Goal: Transaction & Acquisition: Purchase product/service

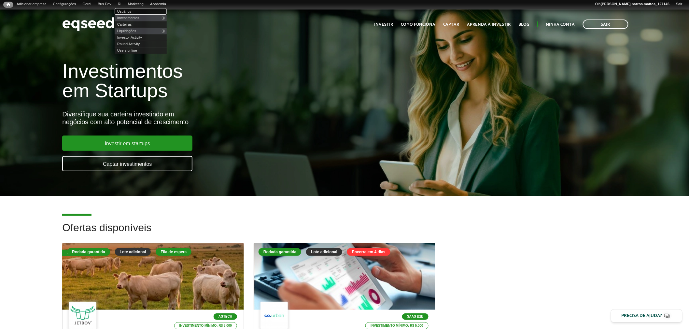
click at [130, 9] on link "Usuários" at bounding box center [141, 11] width 52 height 7
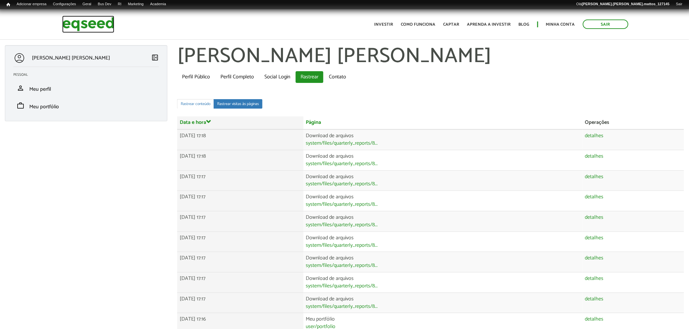
click at [91, 26] on img at bounding box center [88, 24] width 52 height 17
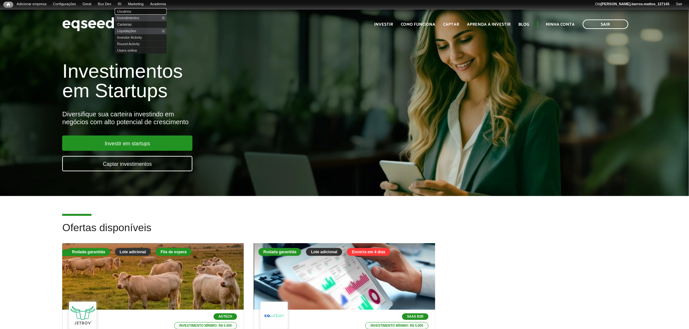
click at [128, 9] on link "Usuários" at bounding box center [141, 11] width 52 height 7
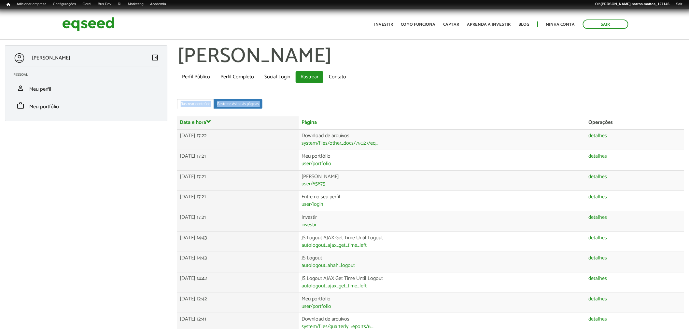
drag, startPoint x: 682, startPoint y: 79, endPoint x: 682, endPoint y: 86, distance: 6.5
drag, startPoint x: 688, startPoint y: 90, endPoint x: 558, endPoint y: 67, distance: 132.2
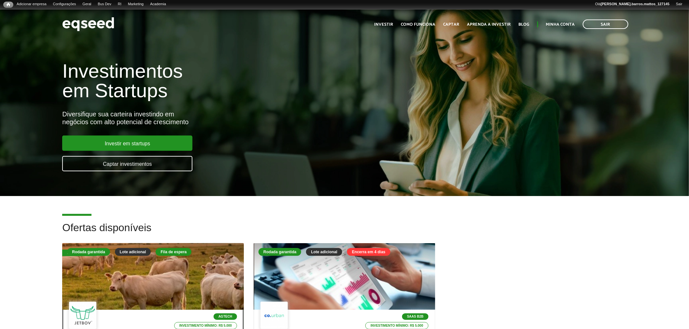
click at [179, 294] on div at bounding box center [153, 277] width 218 height 80
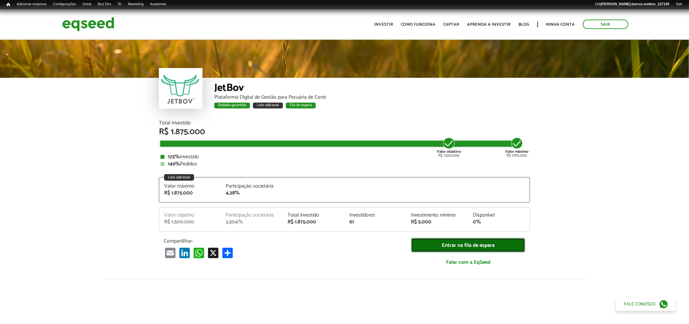
click at [453, 245] on link "Entrar na fila de espera" at bounding box center [468, 245] width 114 height 15
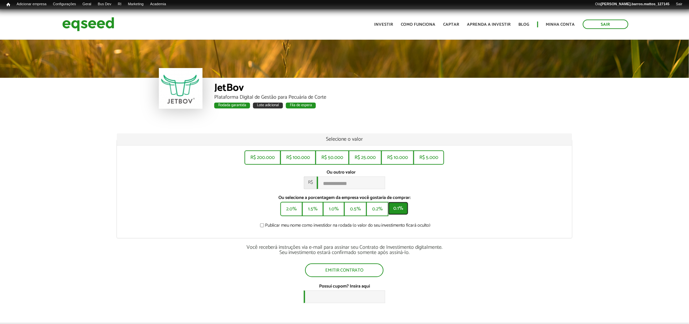
click at [396, 209] on button "0.1%" at bounding box center [398, 208] width 20 height 13
click at [380, 212] on button "0.2%" at bounding box center [376, 208] width 21 height 13
click at [354, 212] on button "0.5%" at bounding box center [354, 208] width 21 height 13
click at [336, 213] on button "1.0%" at bounding box center [333, 208] width 20 height 13
click at [346, 213] on button "0.5%" at bounding box center [354, 208] width 21 height 13
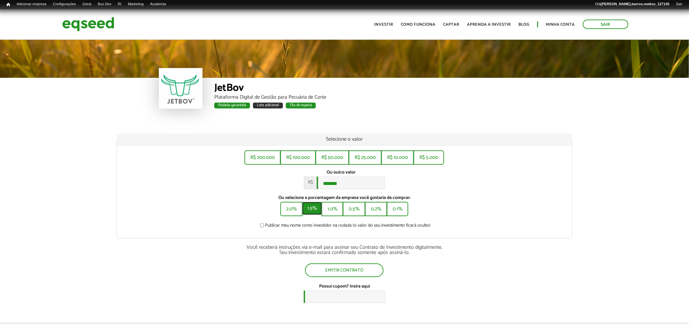
click at [305, 212] on button "1.5%" at bounding box center [312, 208] width 20 height 13
click at [361, 210] on button "0.5%" at bounding box center [354, 208] width 21 height 13
type input "*******"
